Goal: Information Seeking & Learning: Learn about a topic

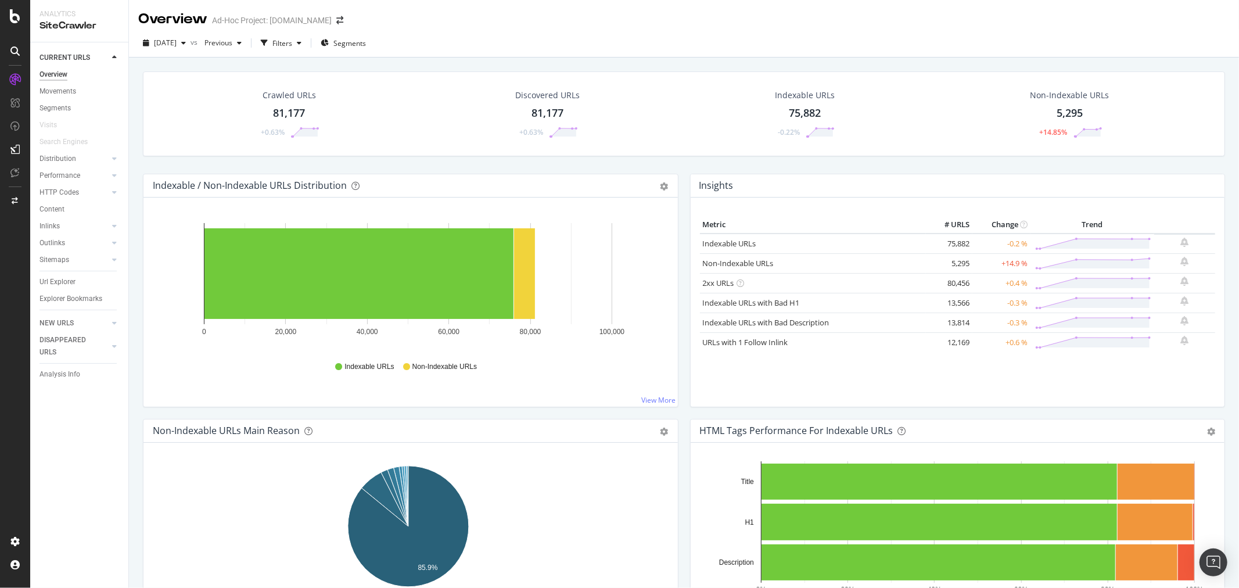
click at [52, 280] on div "Url Explorer" at bounding box center [57, 282] width 36 height 12
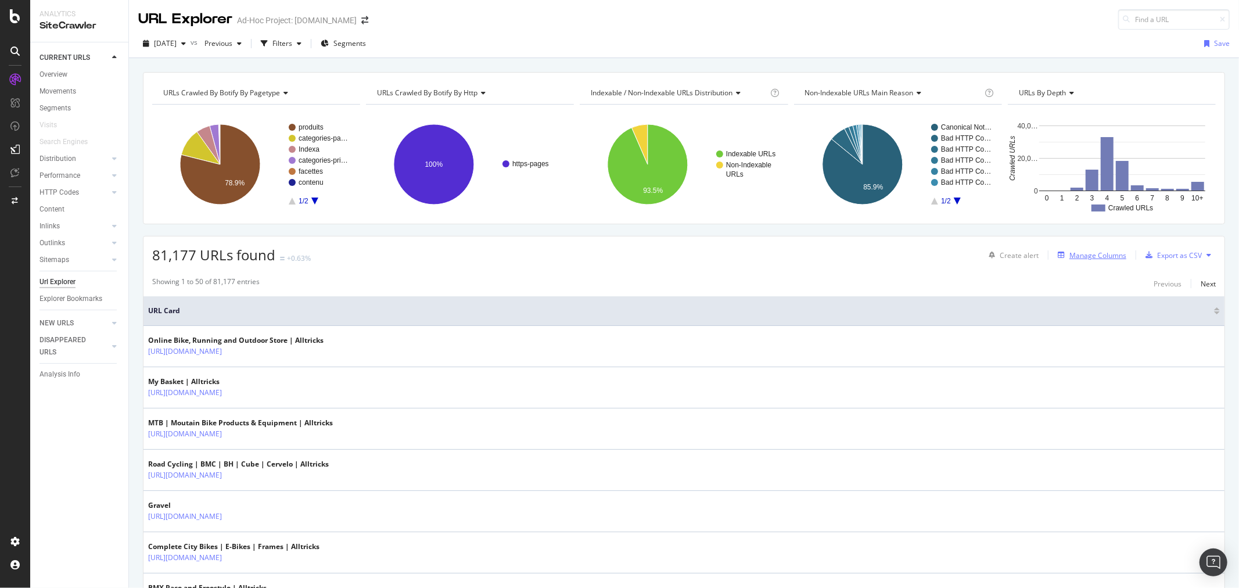
click at [1089, 256] on div "Manage Columns" at bounding box center [1097, 255] width 57 height 10
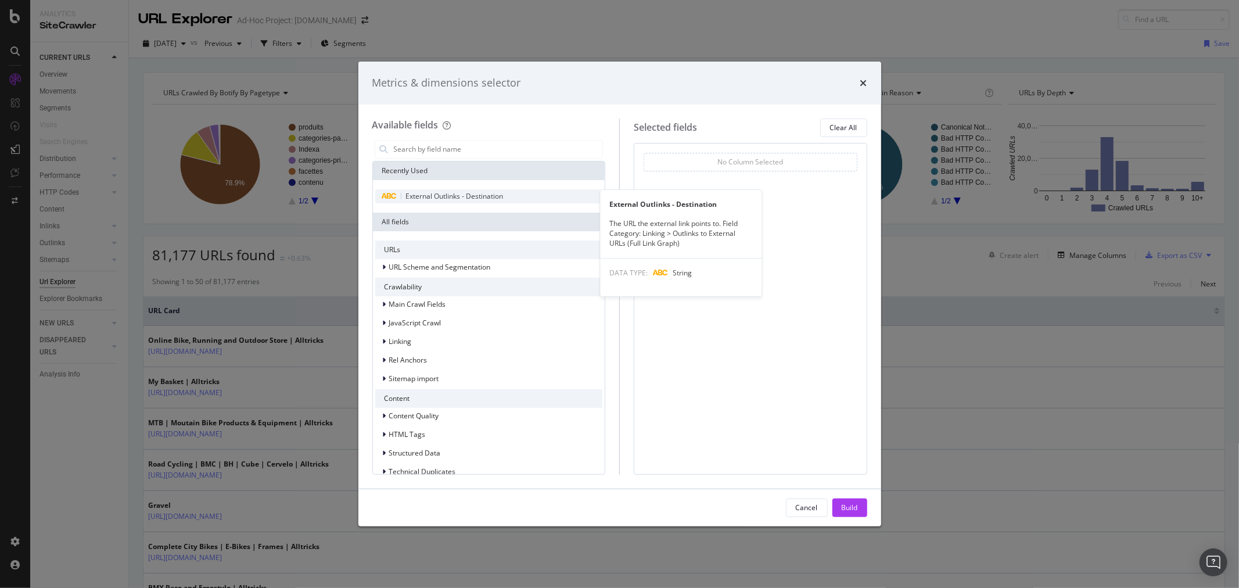
click at [490, 195] on span "External Outlinks - Destination" at bounding box center [455, 196] width 98 height 10
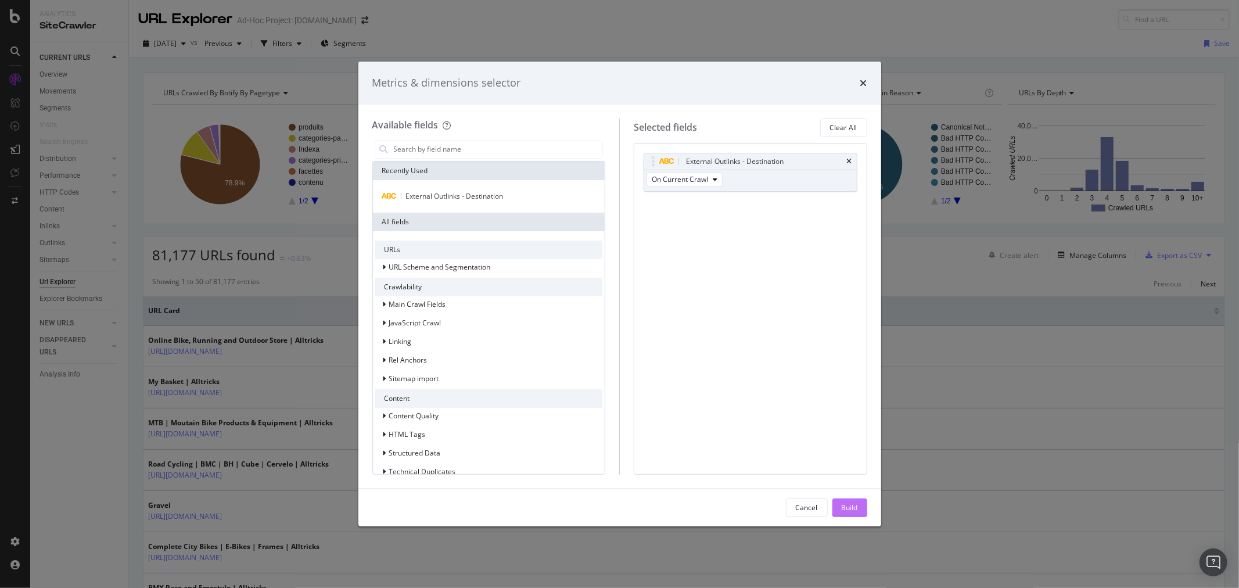
click at [852, 505] on div "Build" at bounding box center [850, 507] width 16 height 10
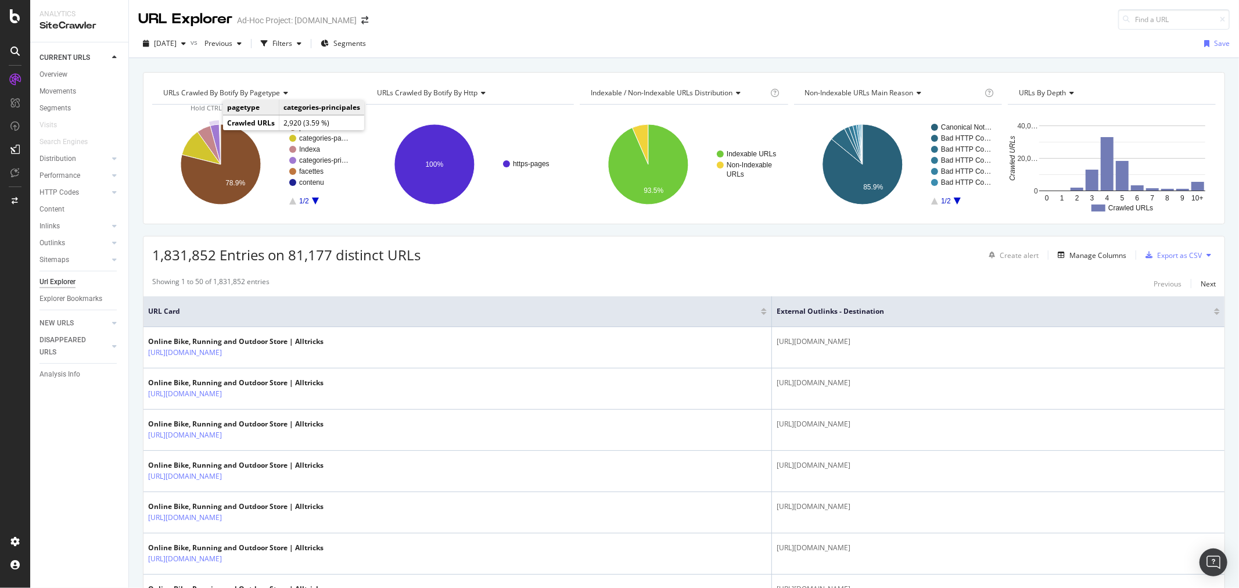
click at [215, 125] on icon "A chart." at bounding box center [215, 144] width 10 height 40
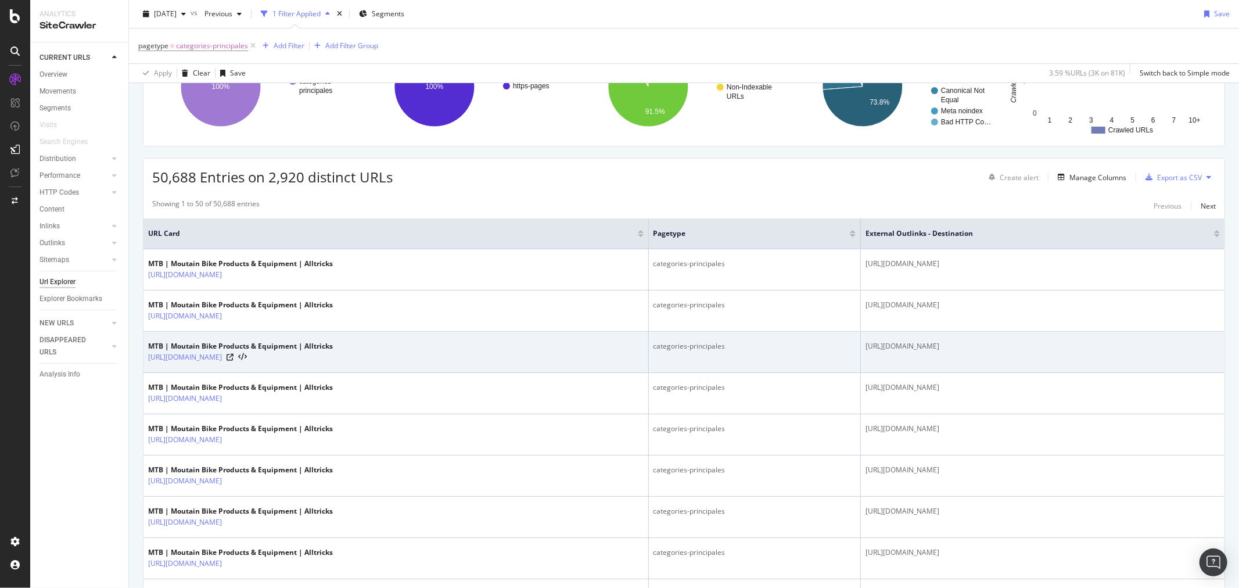
scroll to position [129, 0]
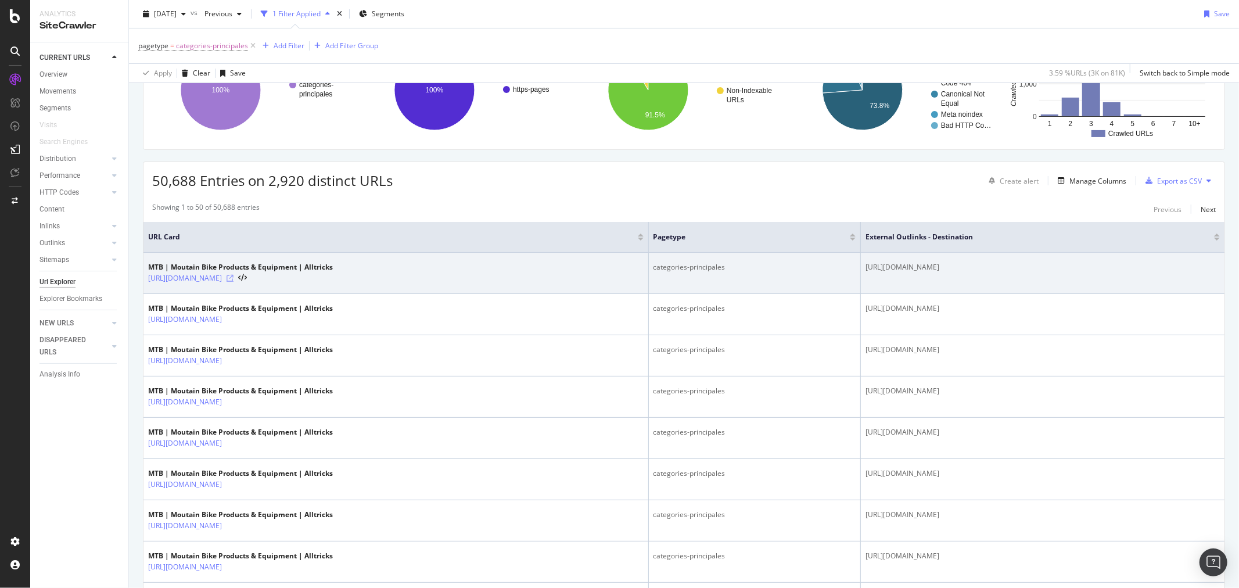
click at [233, 281] on icon at bounding box center [229, 278] width 7 height 7
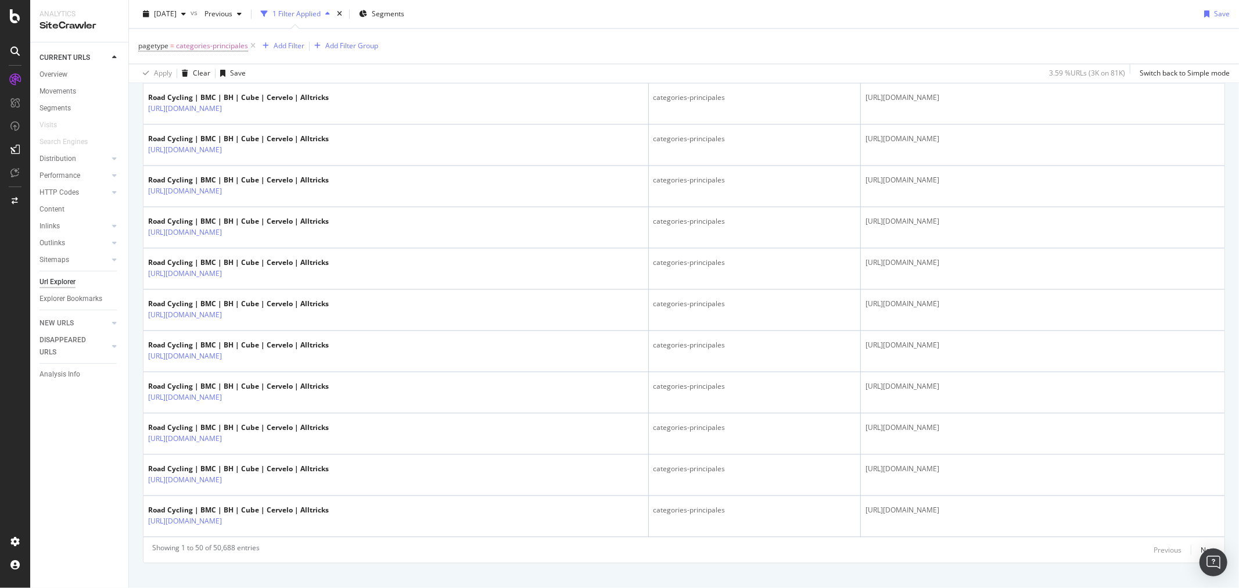
scroll to position [1925, 0]
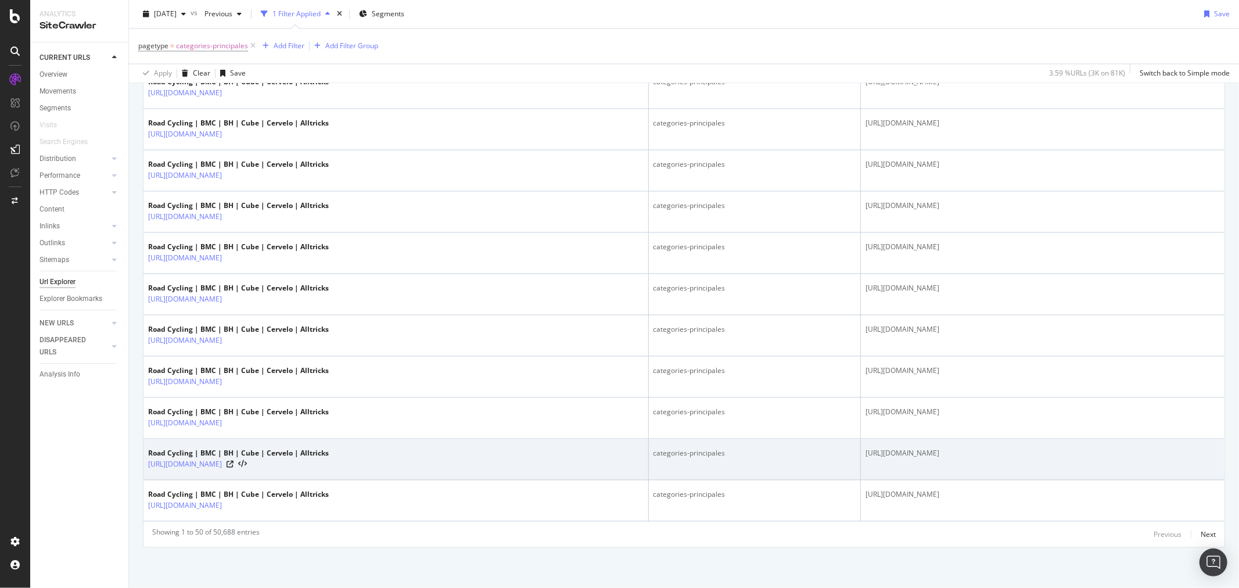
drag, startPoint x: 797, startPoint y: 454, endPoint x: 668, endPoint y: 451, distance: 129.0
click at [861, 451] on td "[URL][DOMAIN_NAME]" at bounding box center [1043, 458] width 364 height 41
copy div "[URL][DOMAIN_NAME]"
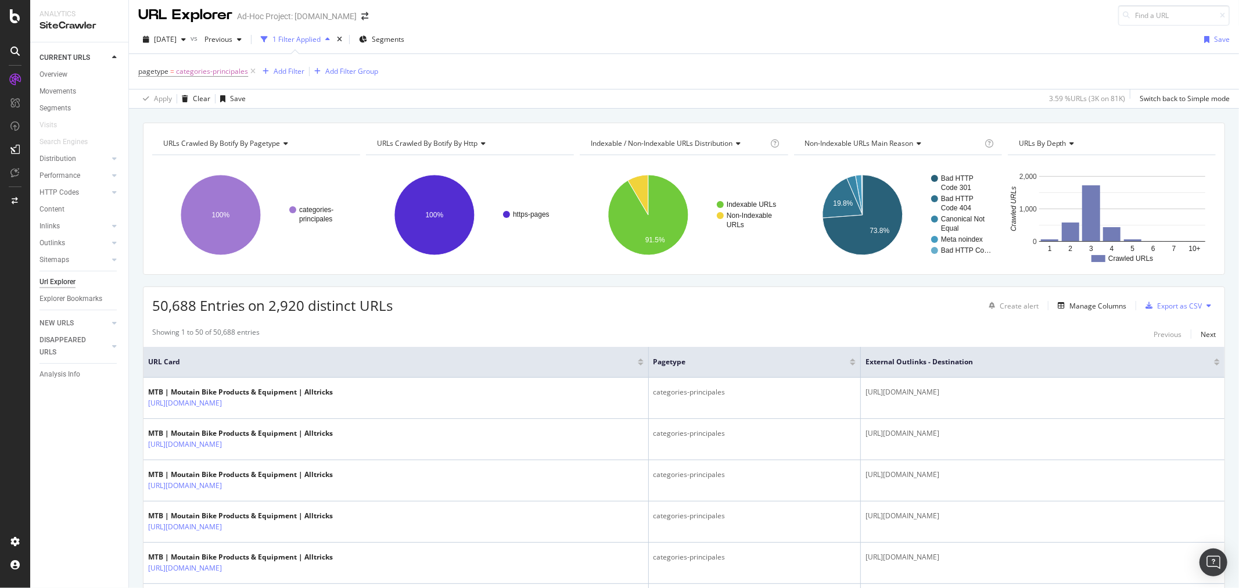
scroll to position [0, 0]
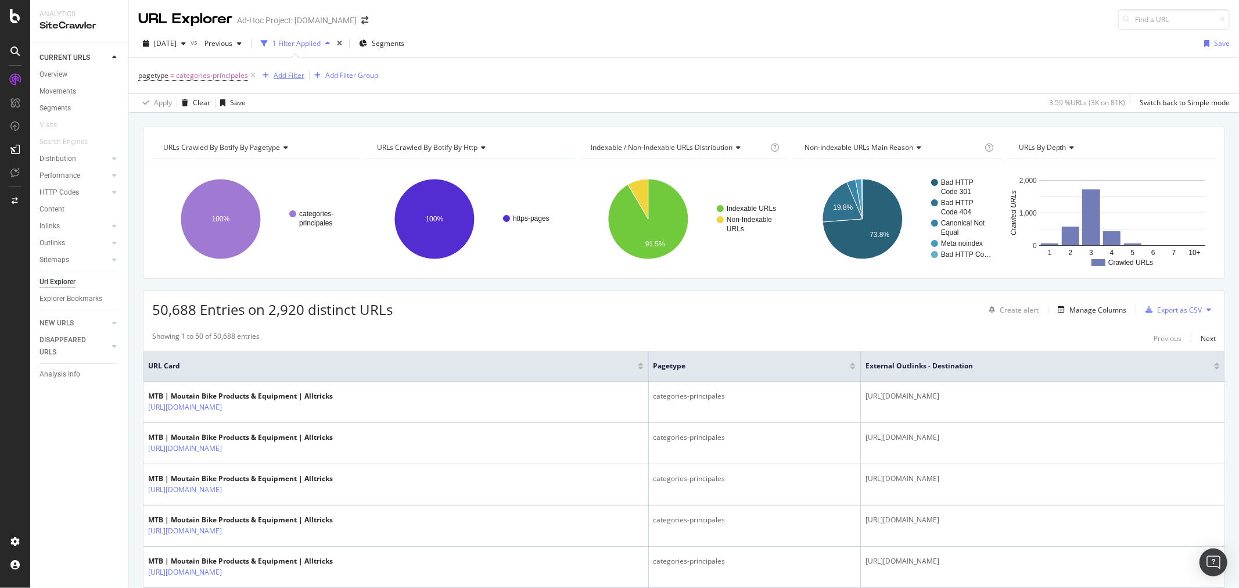
click at [279, 78] on div "Add Filter" at bounding box center [289, 75] width 31 height 10
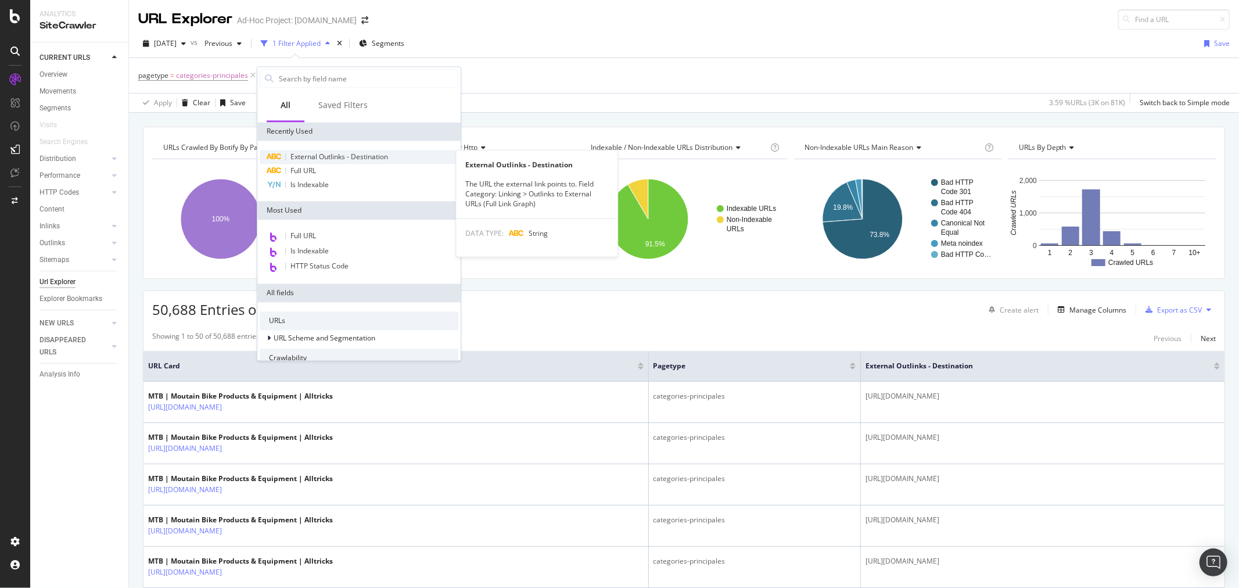
click at [363, 153] on span "External Outlinks - Destination" at bounding box center [339, 157] width 98 height 10
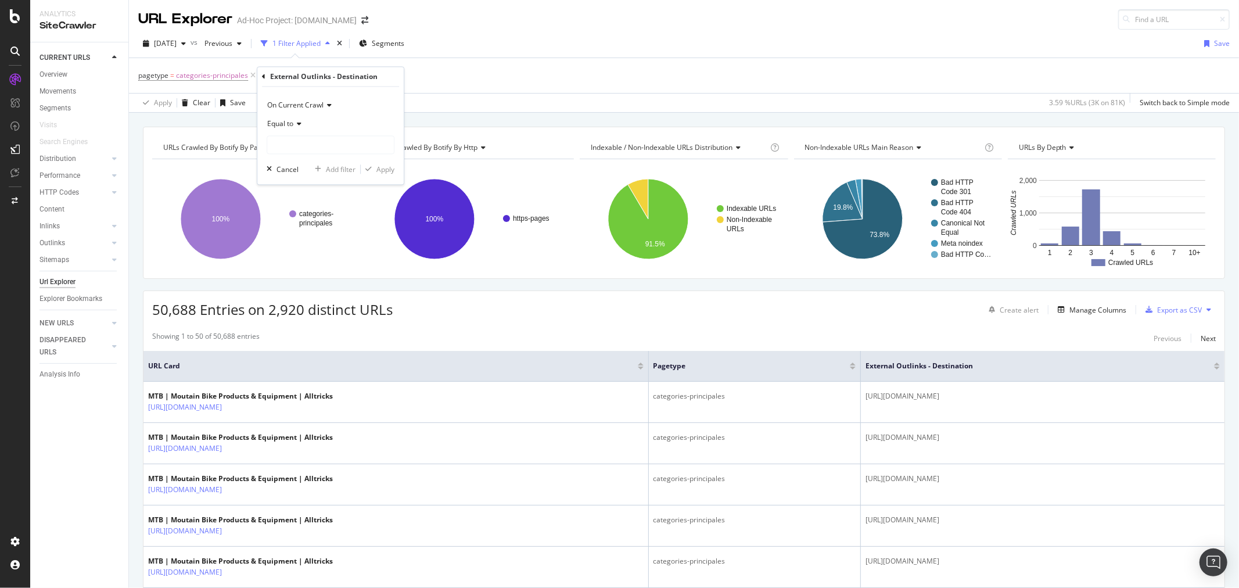
click at [297, 119] on div "Equal to" at bounding box center [331, 124] width 128 height 19
click at [317, 253] on span "Doesn't contain" at bounding box center [297, 254] width 51 height 10
click at [311, 154] on div "On Current Crawl Doesn't contain Cancel Add filter Apply" at bounding box center [330, 136] width 146 height 98
click at [315, 146] on input "text" at bounding box center [330, 145] width 127 height 19
type input "magasins"
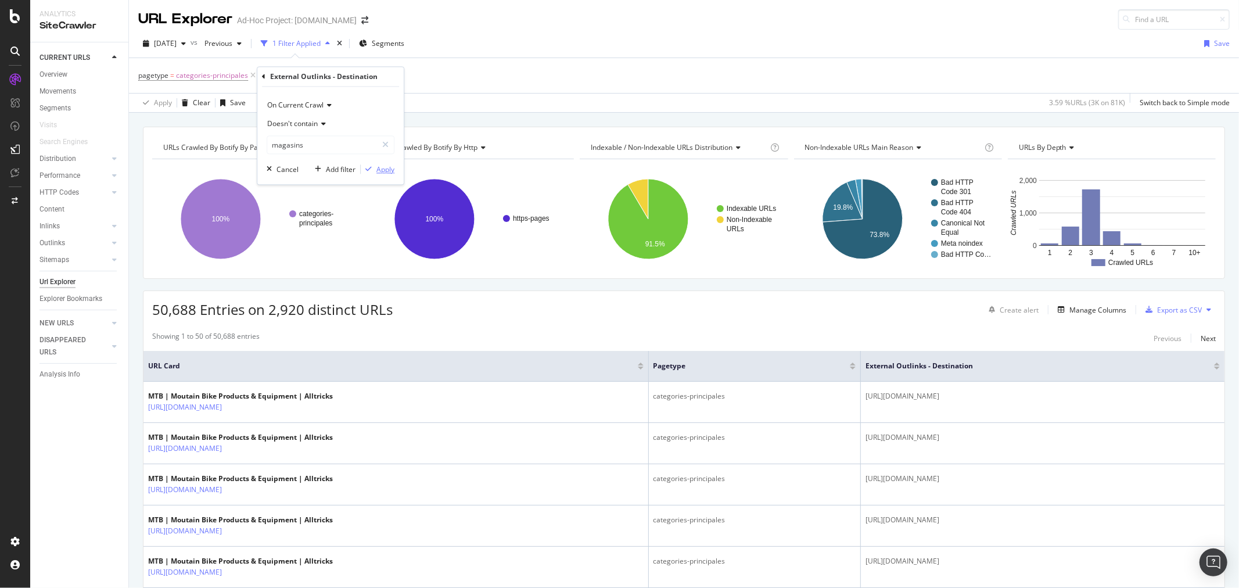
click at [389, 171] on div "Apply" at bounding box center [385, 169] width 18 height 10
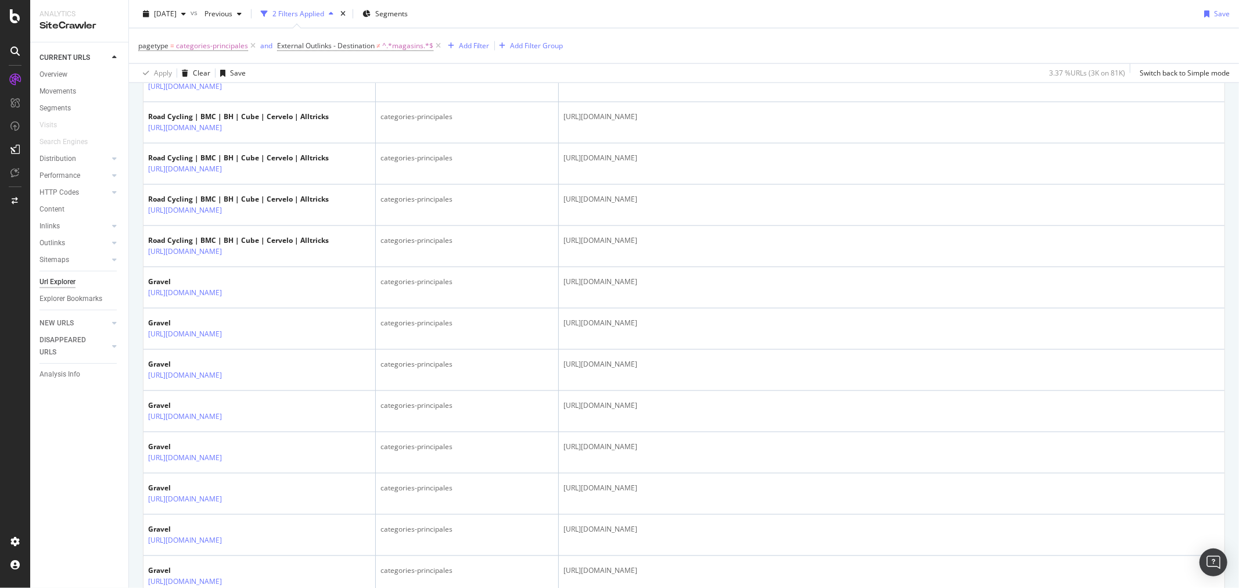
scroll to position [1087, 0]
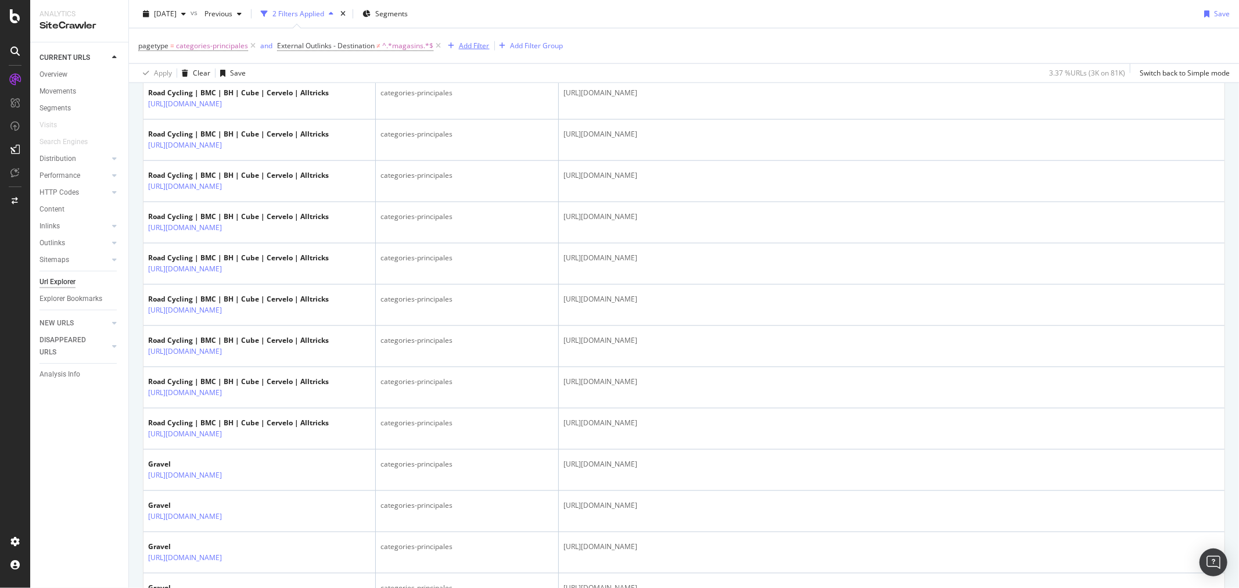
click at [478, 47] on div "Add Filter" at bounding box center [474, 46] width 31 height 10
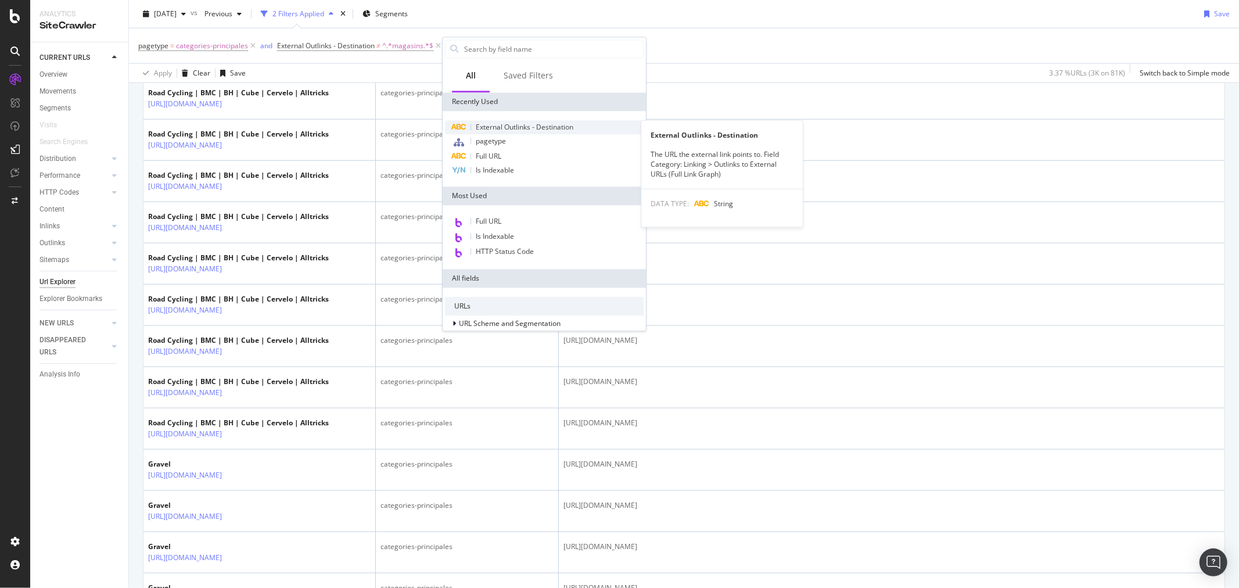
click at [519, 129] on span "External Outlinks - Destination" at bounding box center [525, 127] width 98 height 10
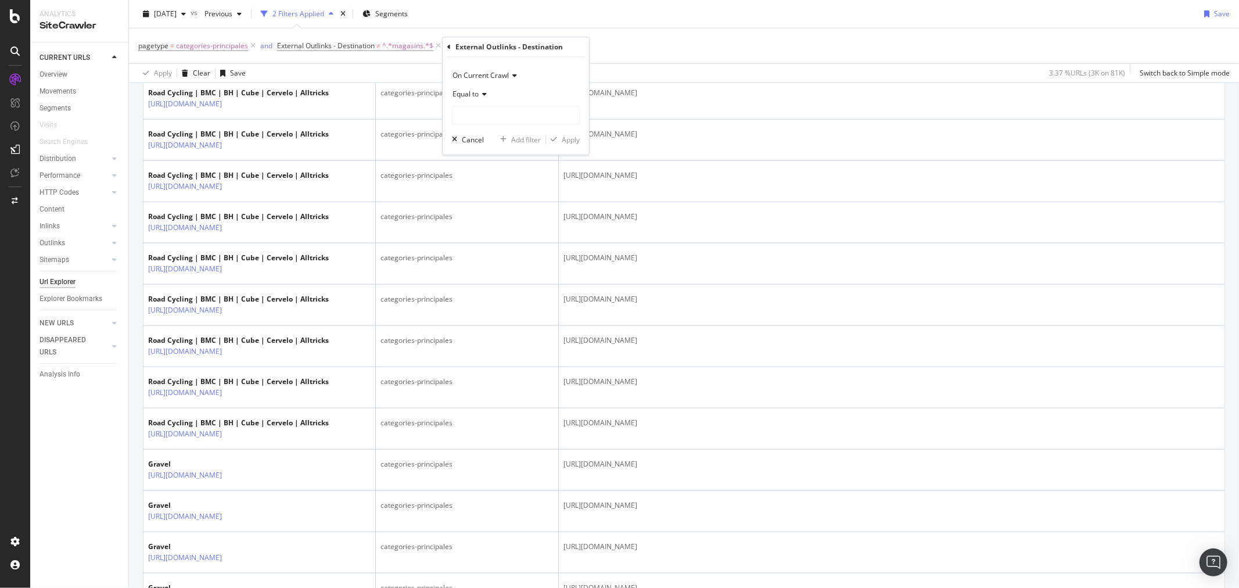
click at [481, 94] on icon at bounding box center [483, 94] width 8 height 7
click at [365, 42] on span "External Outlinks - Destination" at bounding box center [326, 46] width 98 height 10
click at [320, 88] on span "Doesn't contain" at bounding box center [312, 92] width 51 height 10
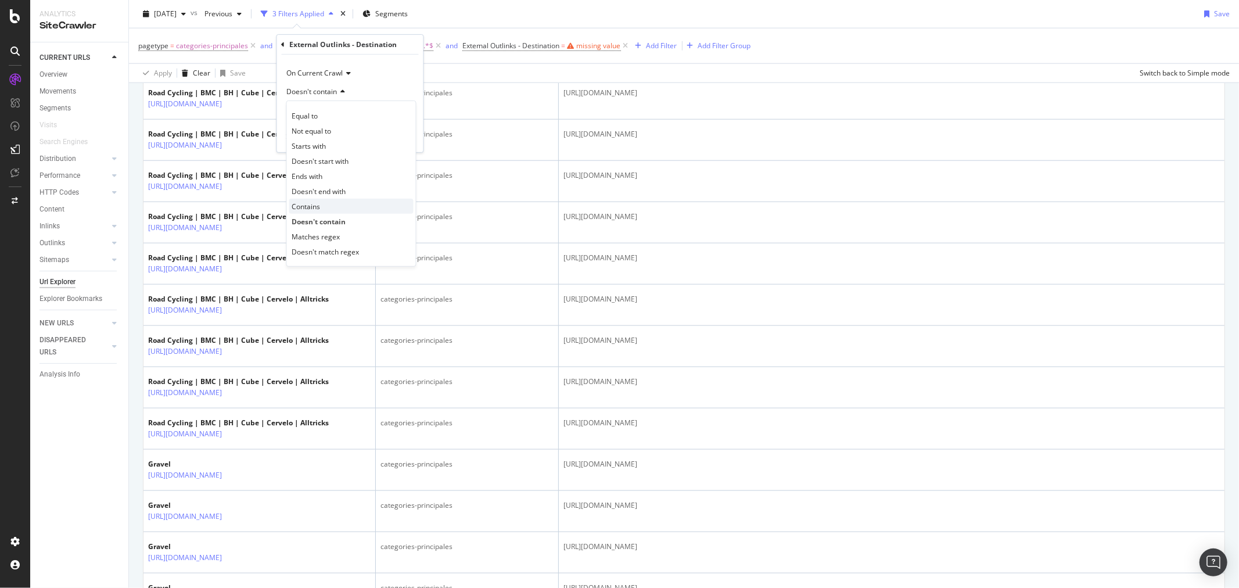
click at [333, 202] on div "Contains" at bounding box center [351, 206] width 124 height 15
type input "[DOMAIN_NAME]"
click at [405, 137] on div "Apply" at bounding box center [405, 137] width 18 height 10
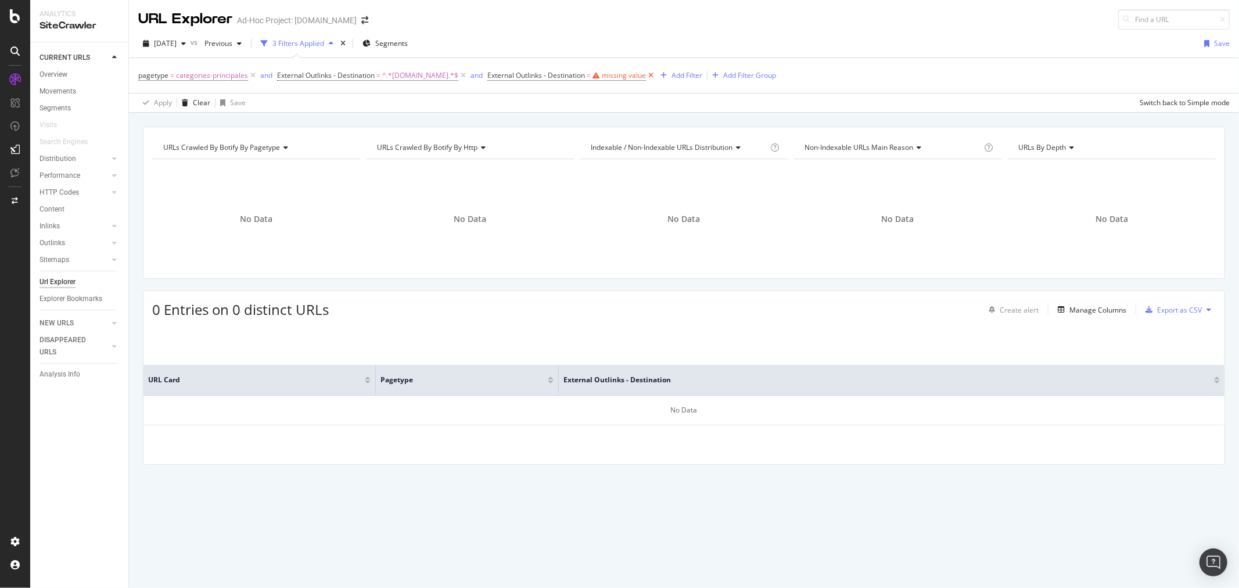
click at [646, 73] on icon at bounding box center [651, 76] width 10 height 12
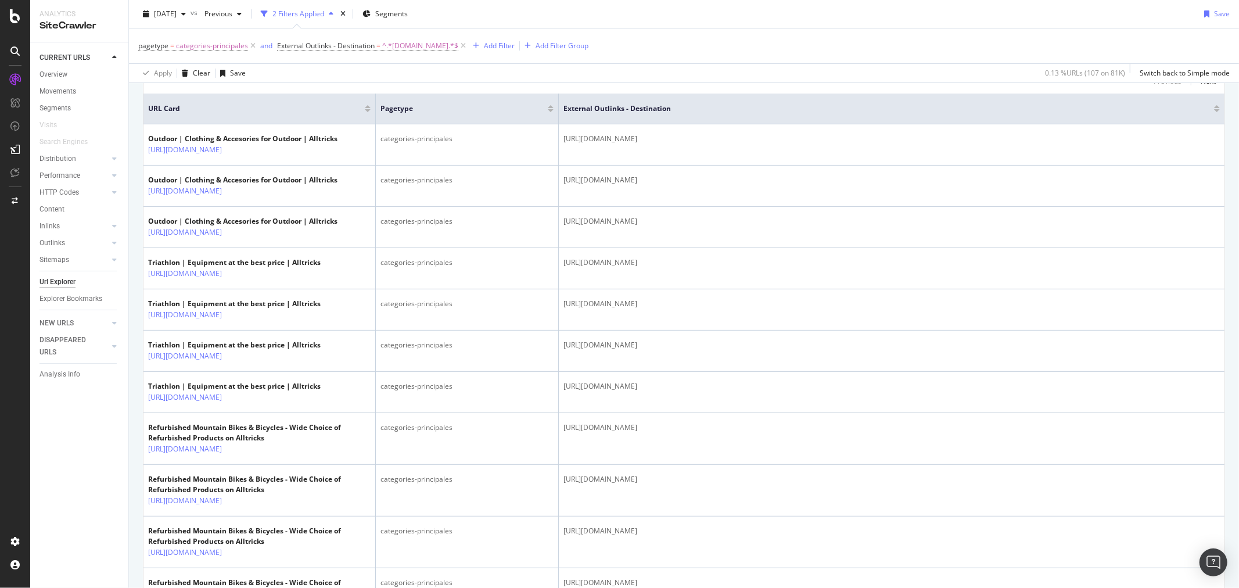
scroll to position [258, 0]
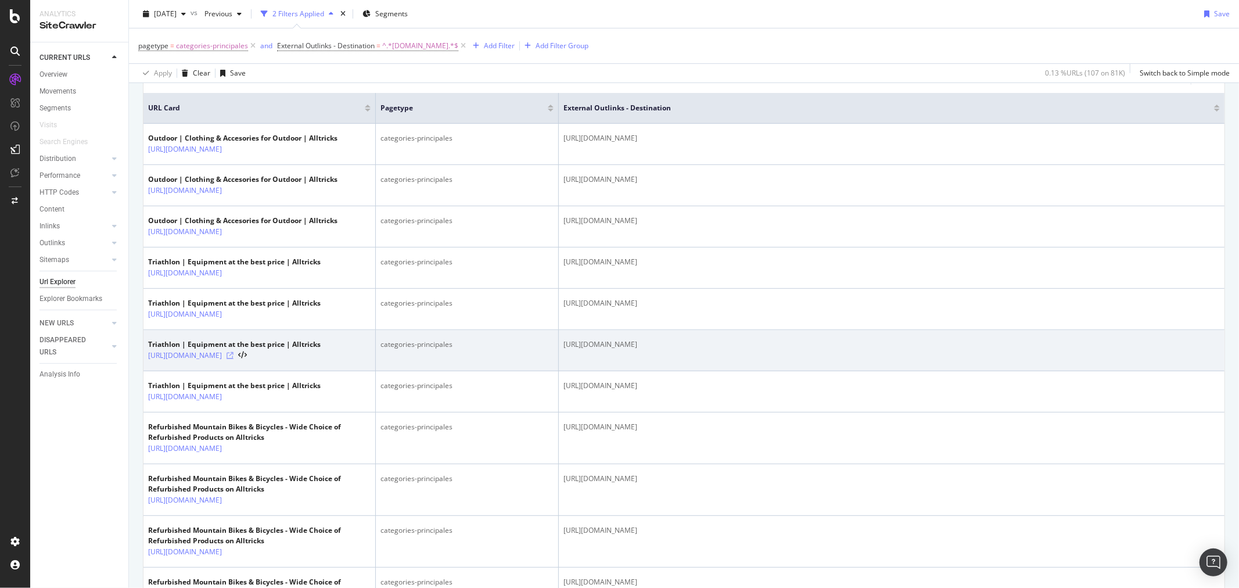
click at [233, 359] on icon at bounding box center [229, 355] width 7 height 7
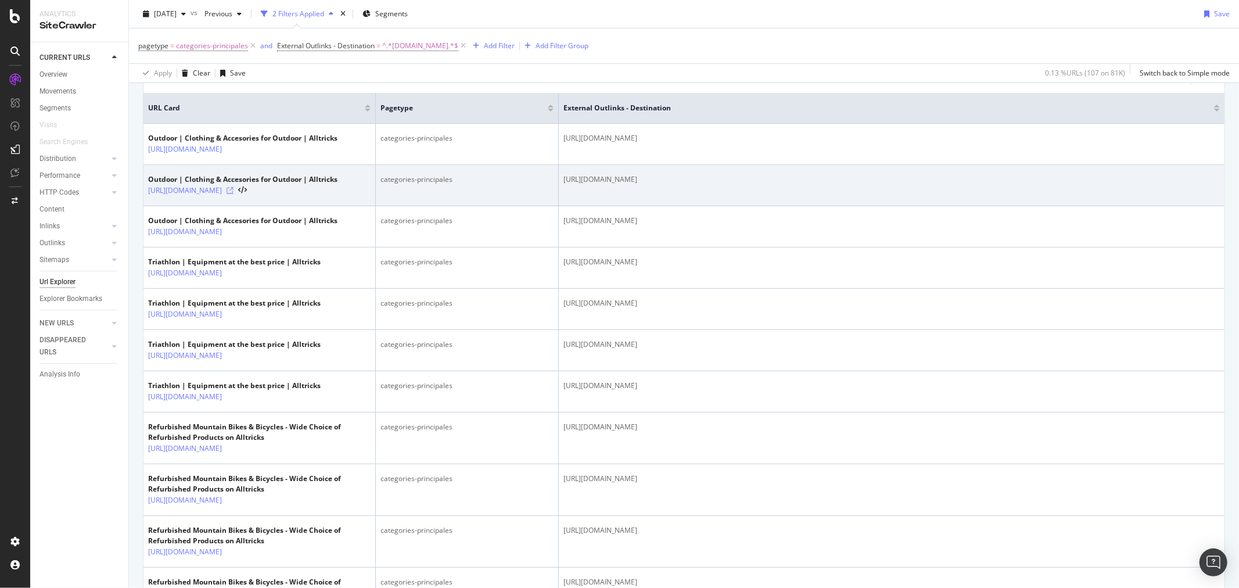
click at [233, 193] on icon at bounding box center [229, 190] width 7 height 7
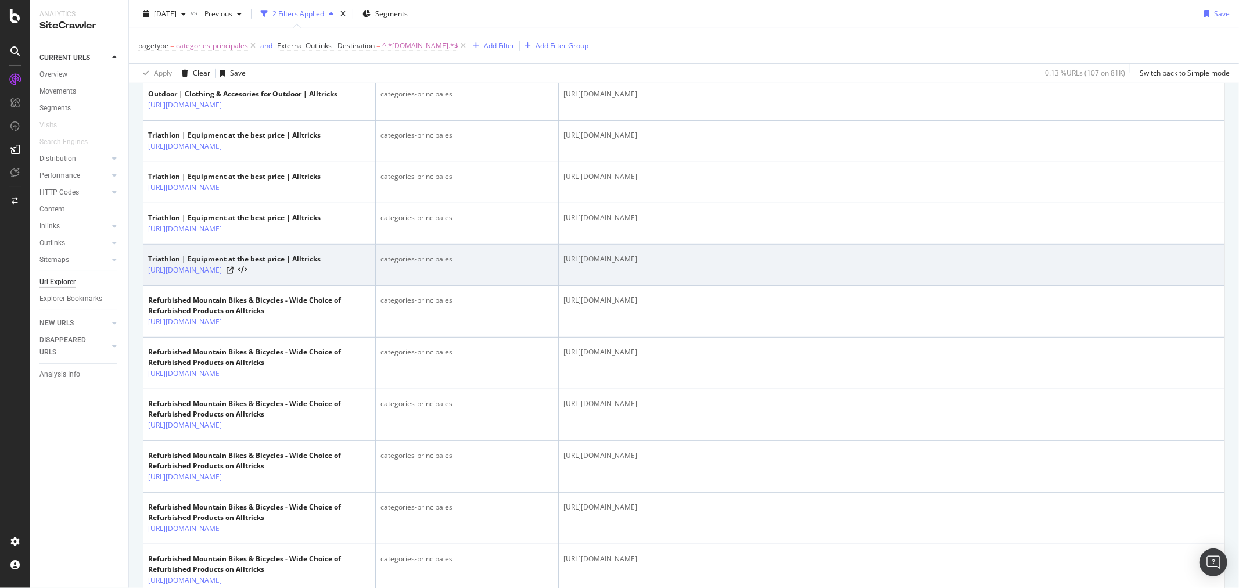
scroll to position [645, 0]
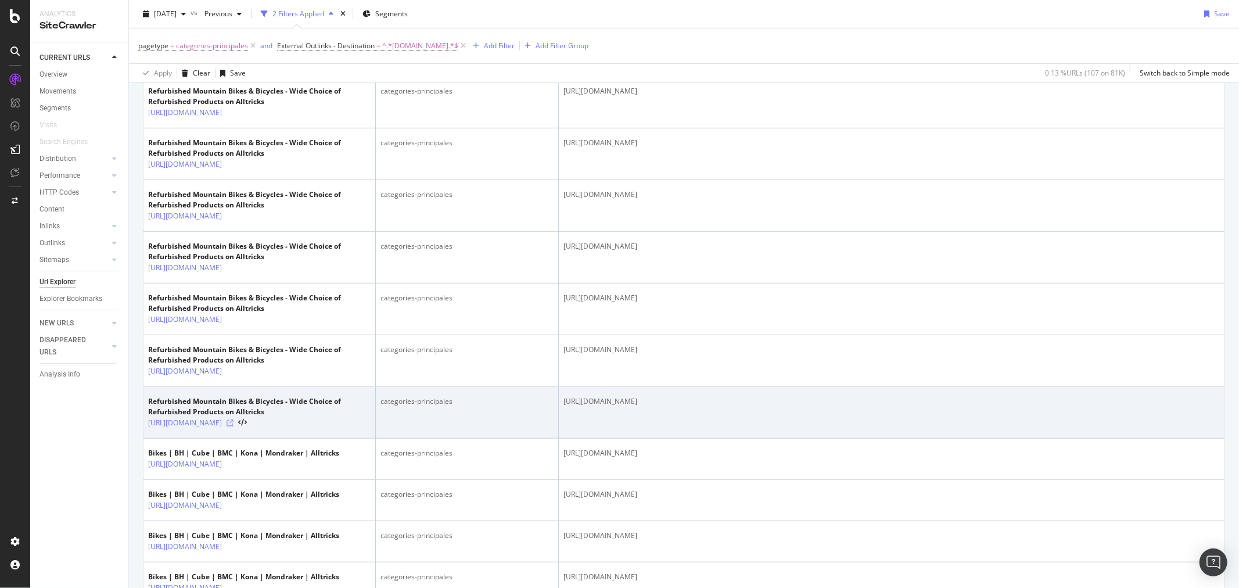
click at [233, 420] on icon at bounding box center [229, 422] width 7 height 7
